Goal: Information Seeking & Learning: Learn about a topic

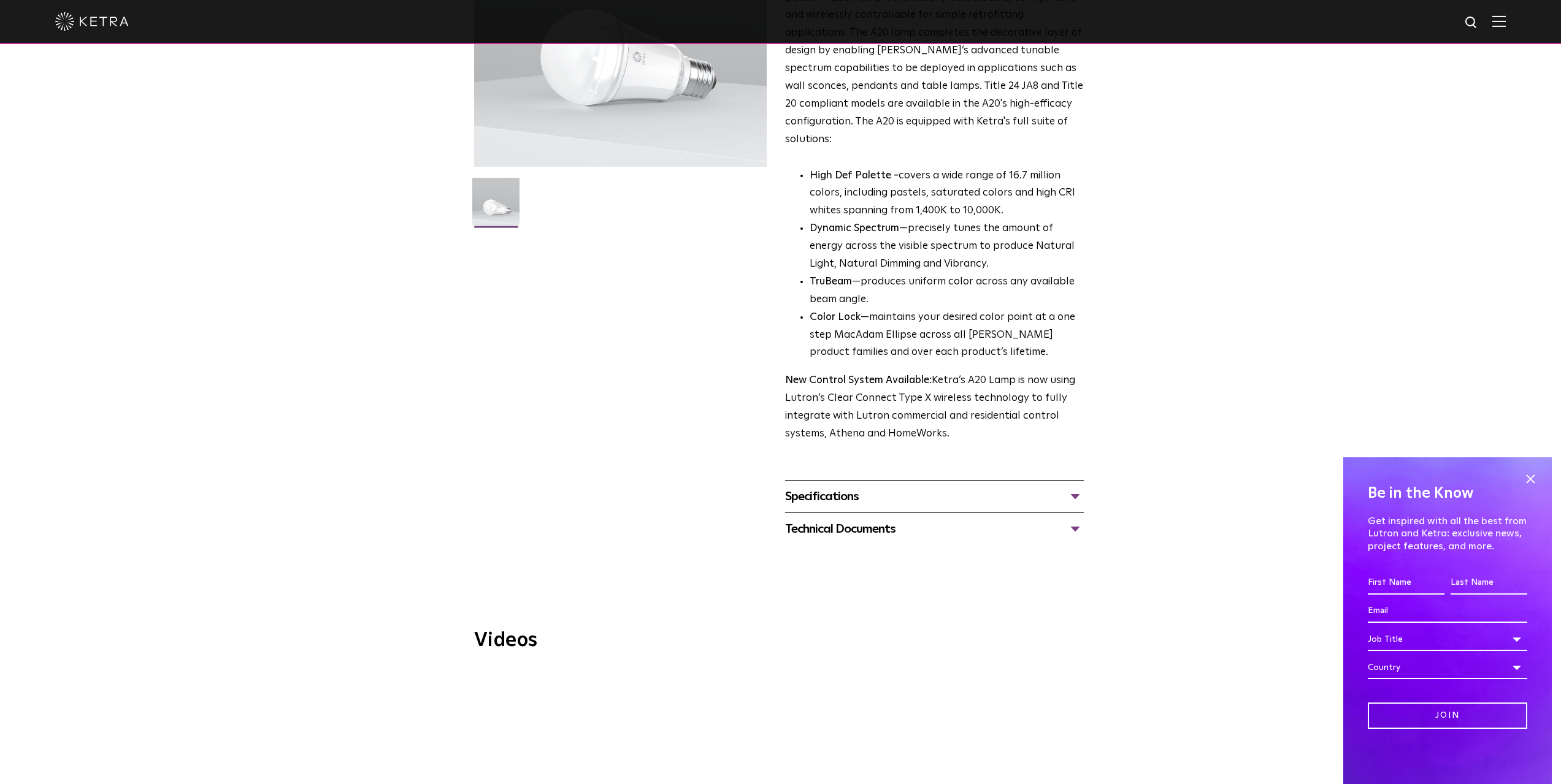
scroll to position [245, 0]
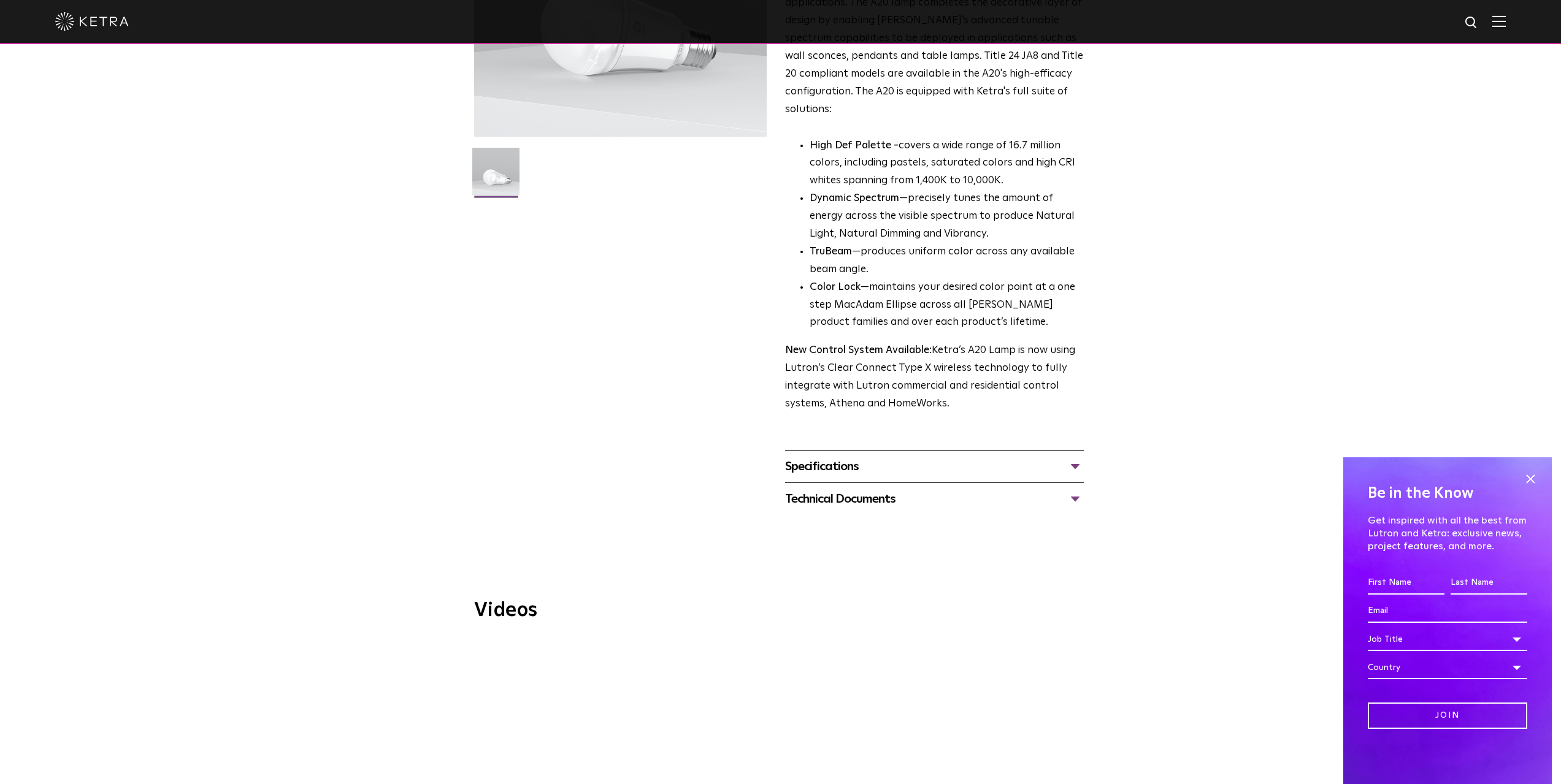
click at [897, 457] on div "Specifications" at bounding box center [934, 467] width 299 height 20
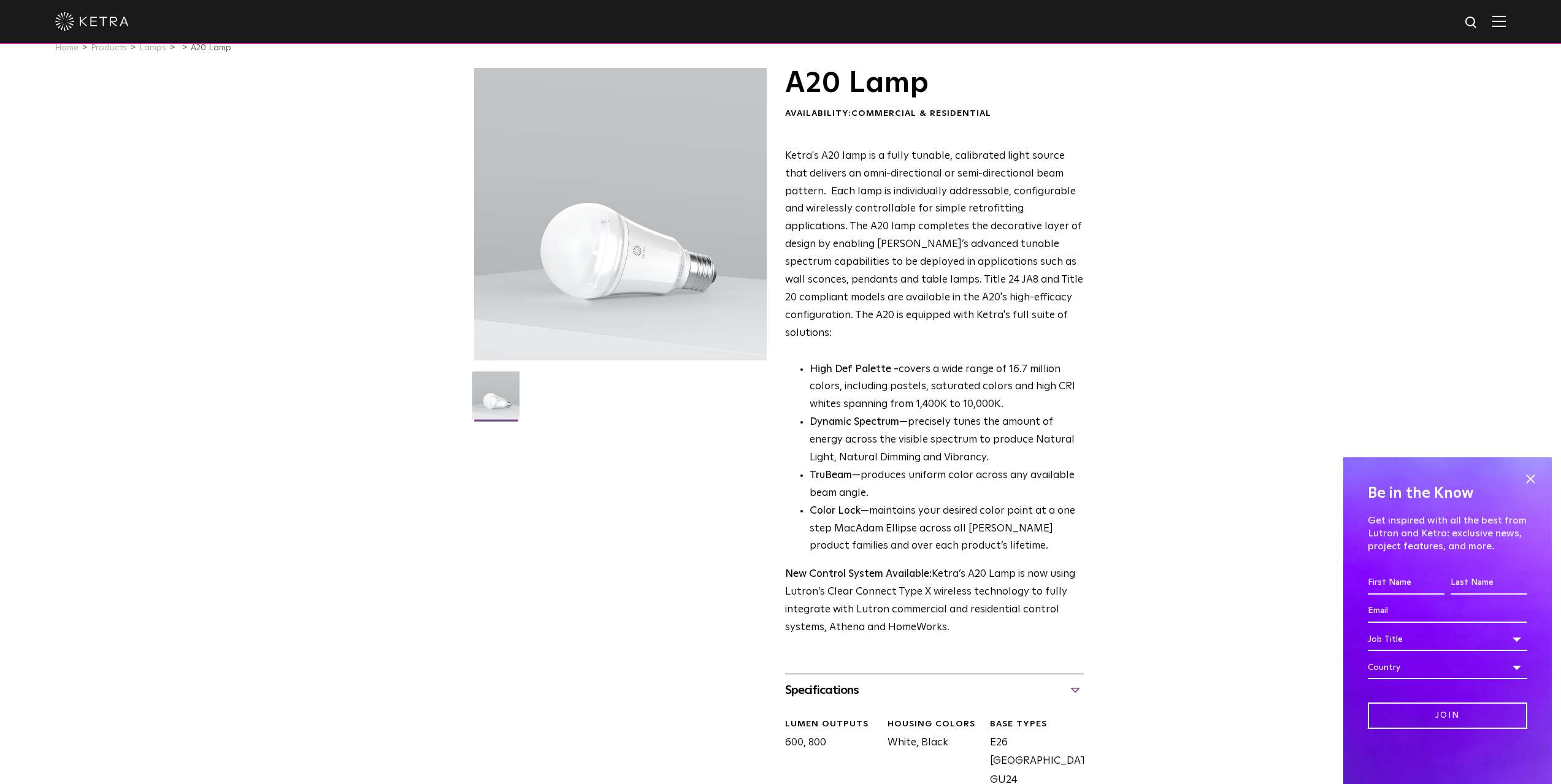
scroll to position [0, 0]
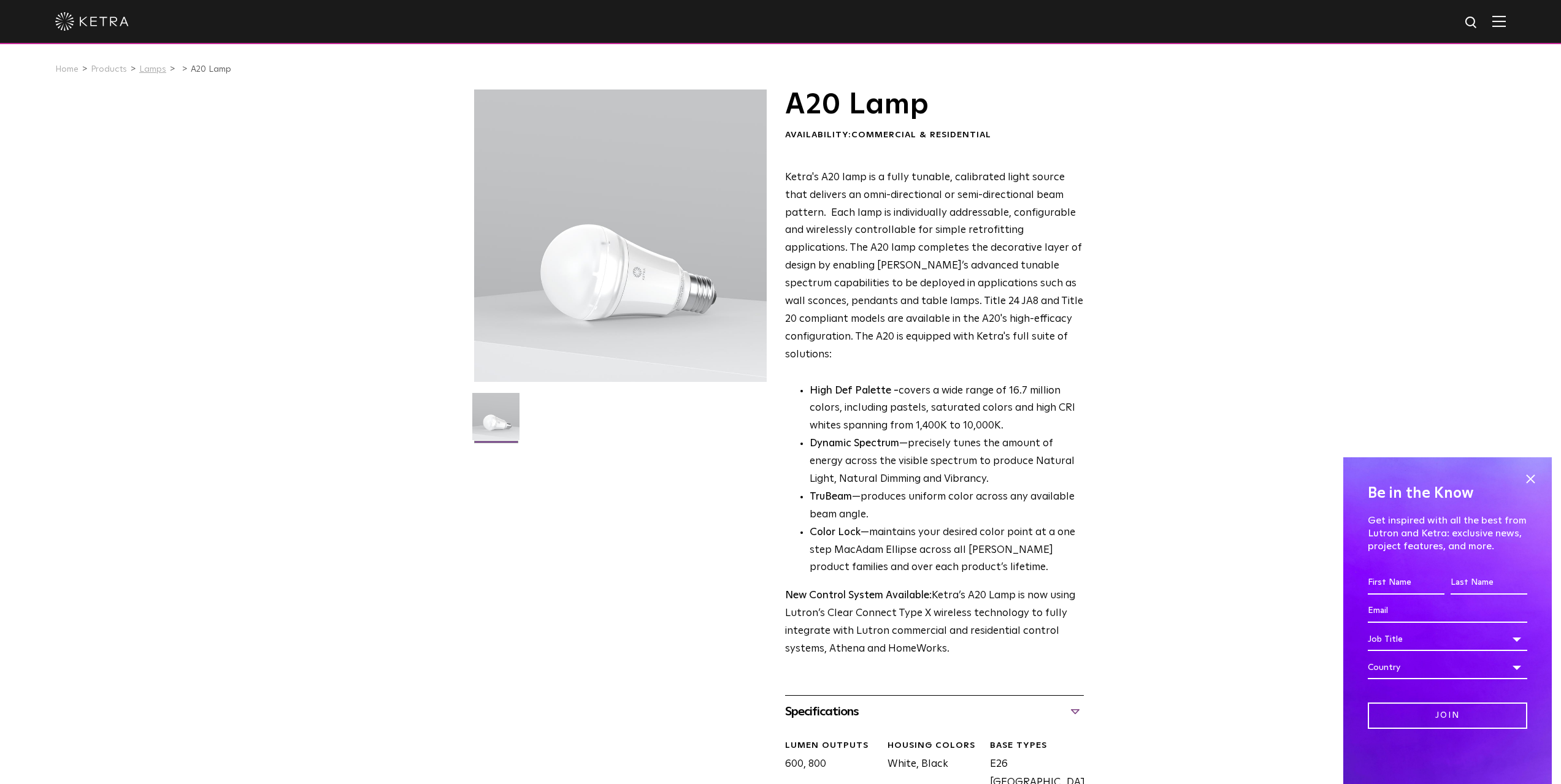
click at [152, 72] on link "Lamps" at bounding box center [153, 69] width 27 height 8
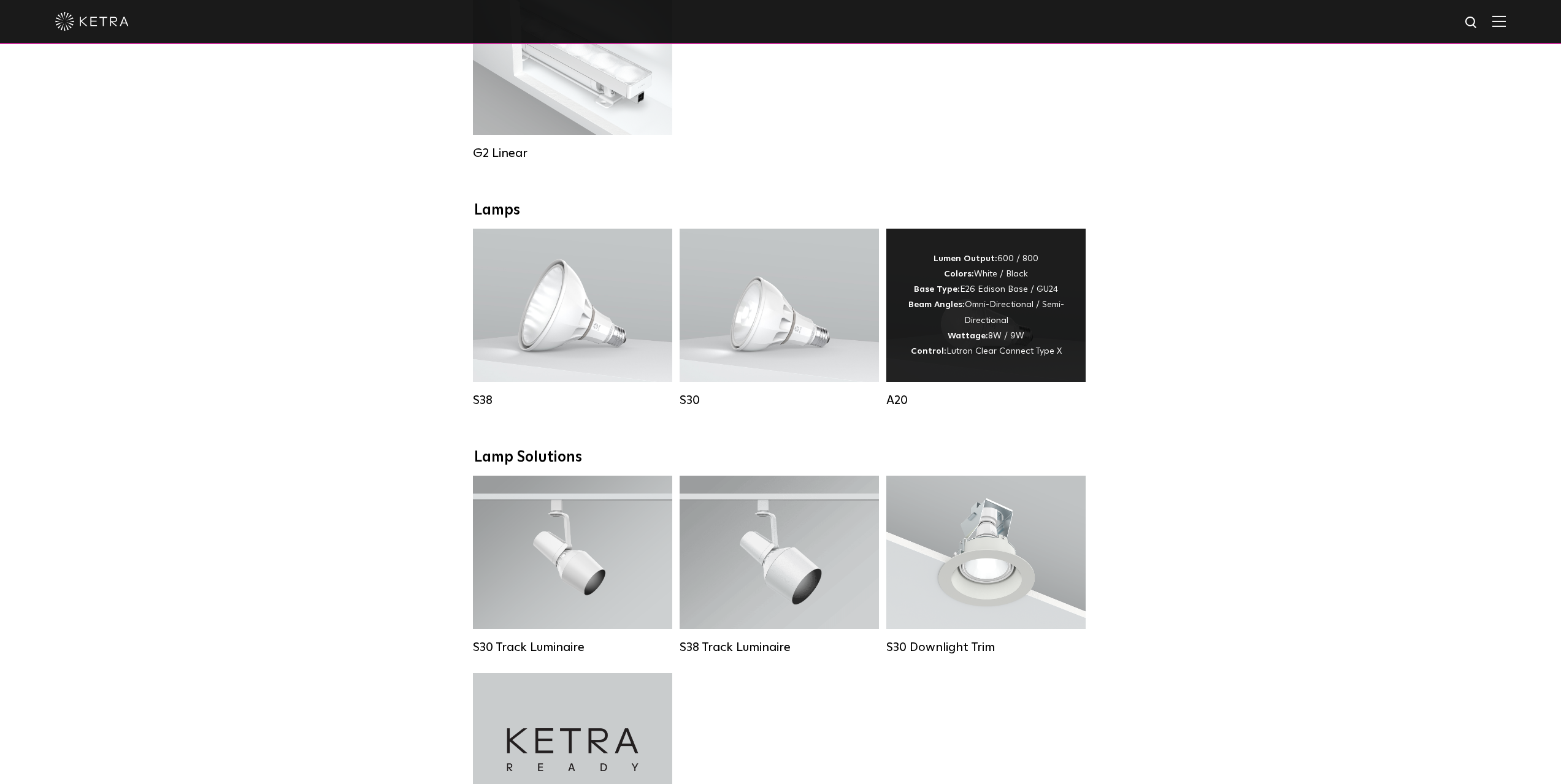
scroll to position [736, 0]
click at [1045, 329] on div "Lumen Output: 600 / 800 Colors: White / Black Base Type: E26 Edison Base / GU24…" at bounding box center [986, 302] width 163 height 108
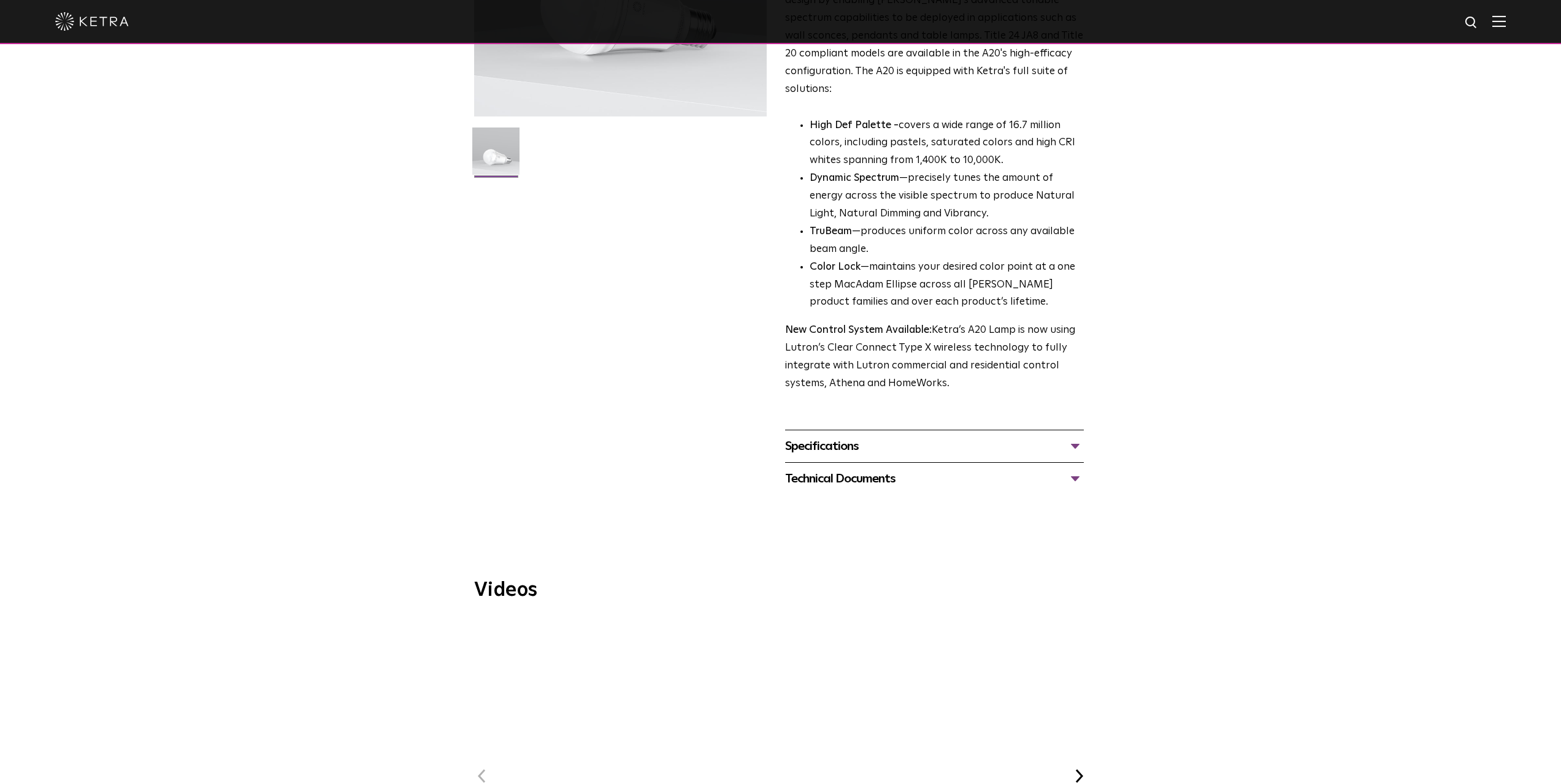
scroll to position [245, 0]
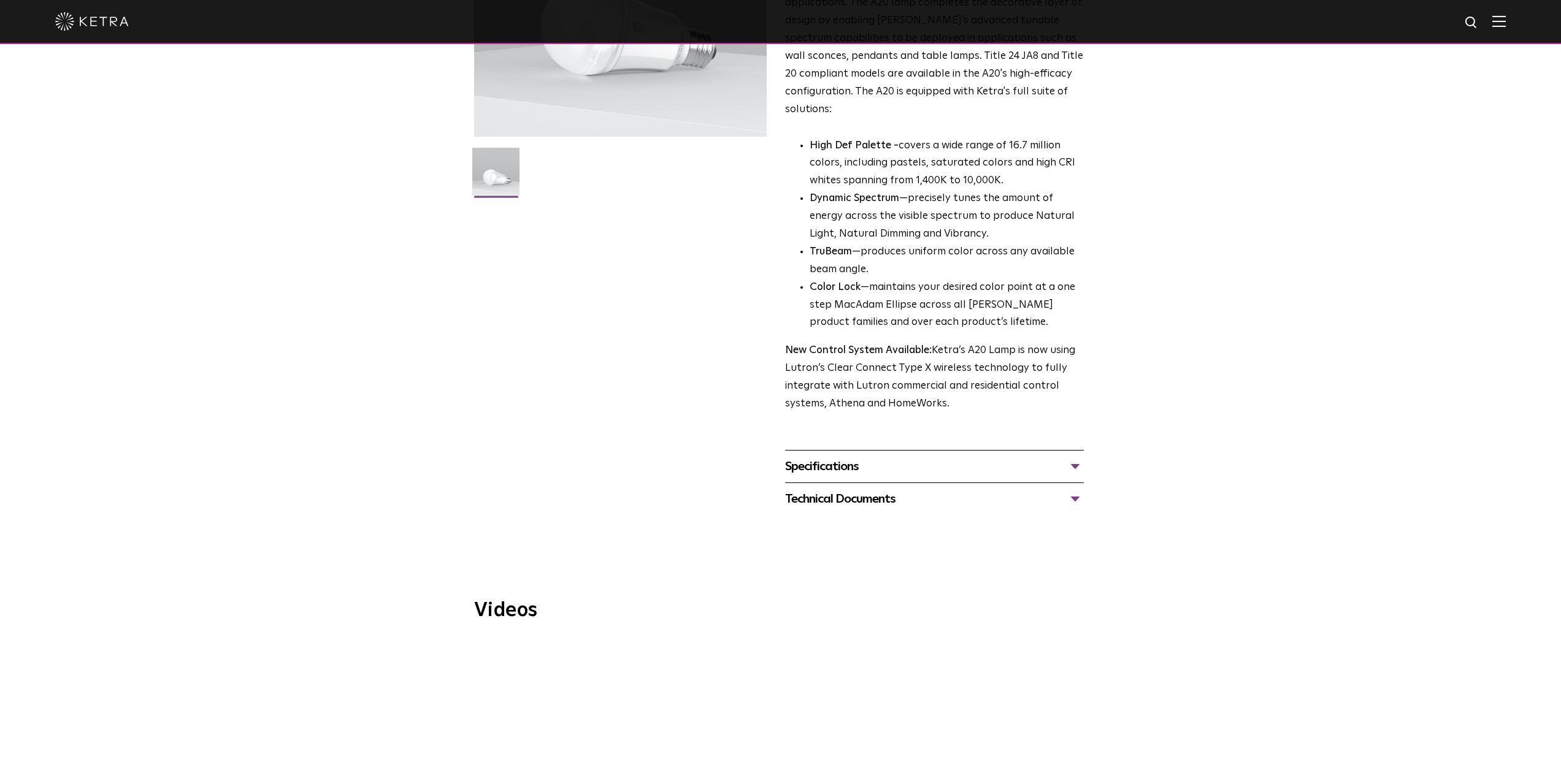
click at [1082, 457] on div "Specifications" at bounding box center [934, 467] width 299 height 20
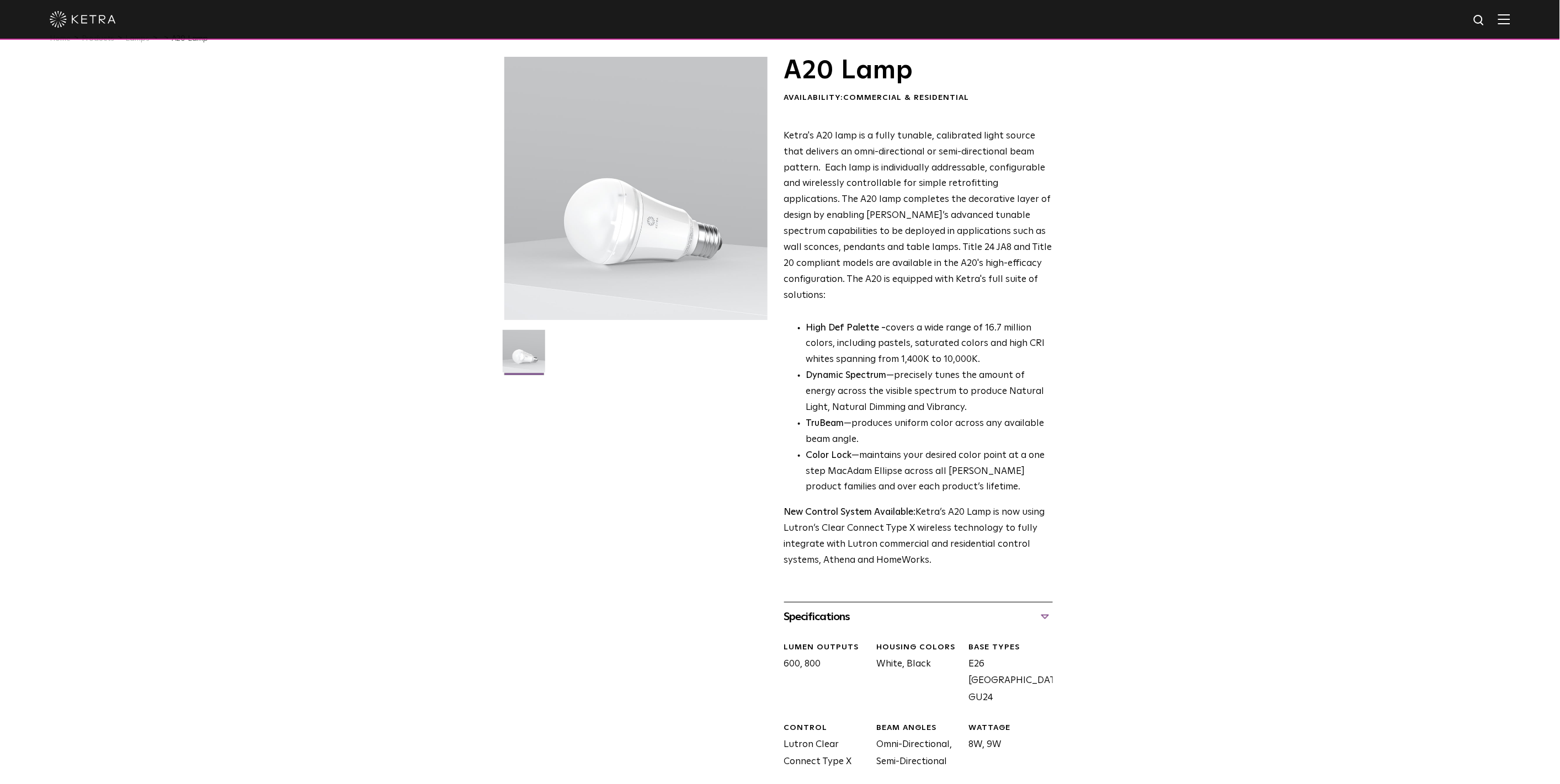
scroll to position [0, 0]
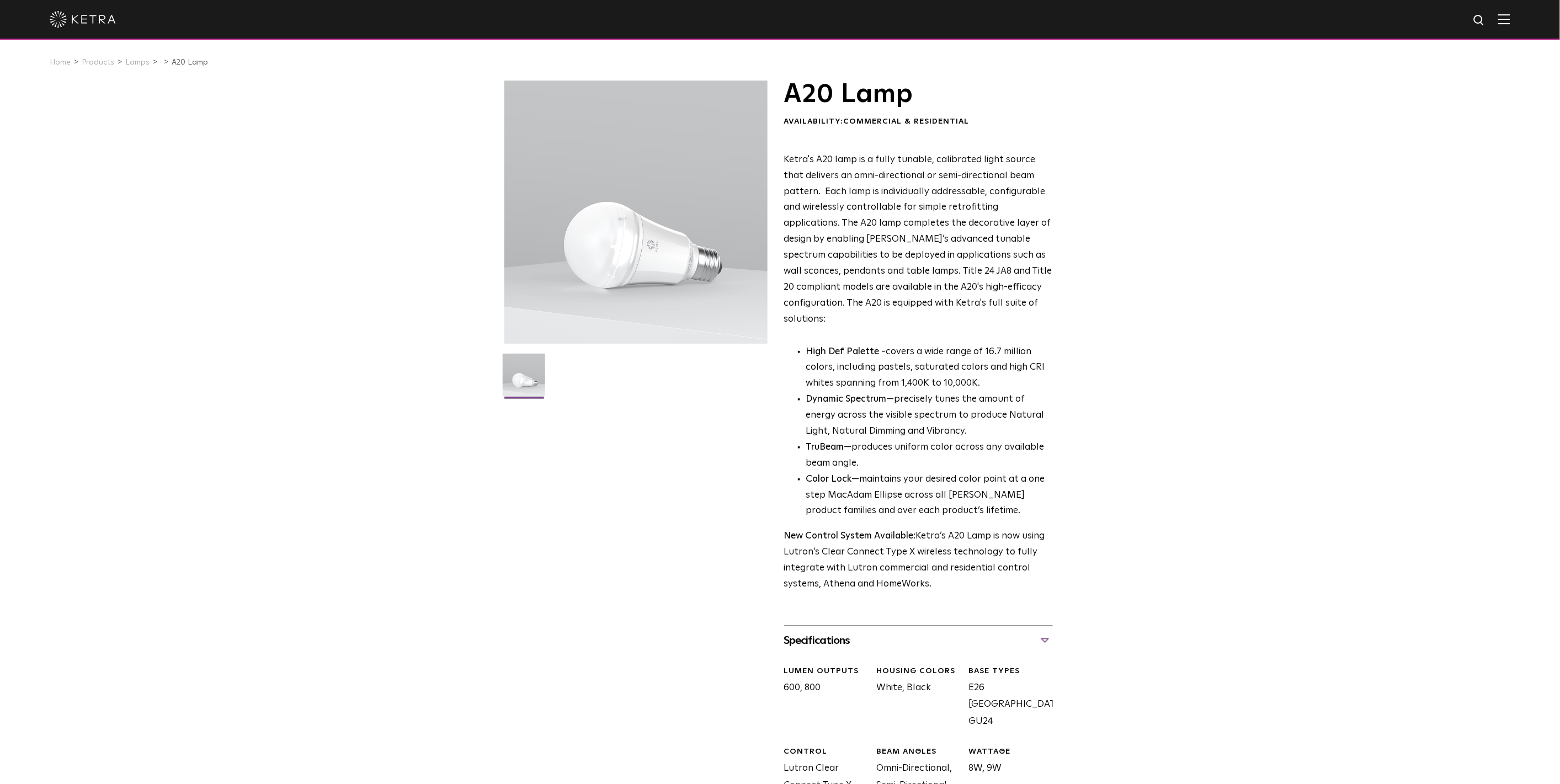
drag, startPoint x: 78, startPoint y: 297, endPoint x: 187, endPoint y: 199, distance: 146.6
click at [78, 297] on div "A20 Lamp Availability: Commercial & Residential Ketra's A20 lamp is a fully tun…" at bounding box center [780, 506] width 1560 height 851
